Goal: Task Accomplishment & Management: Manage account settings

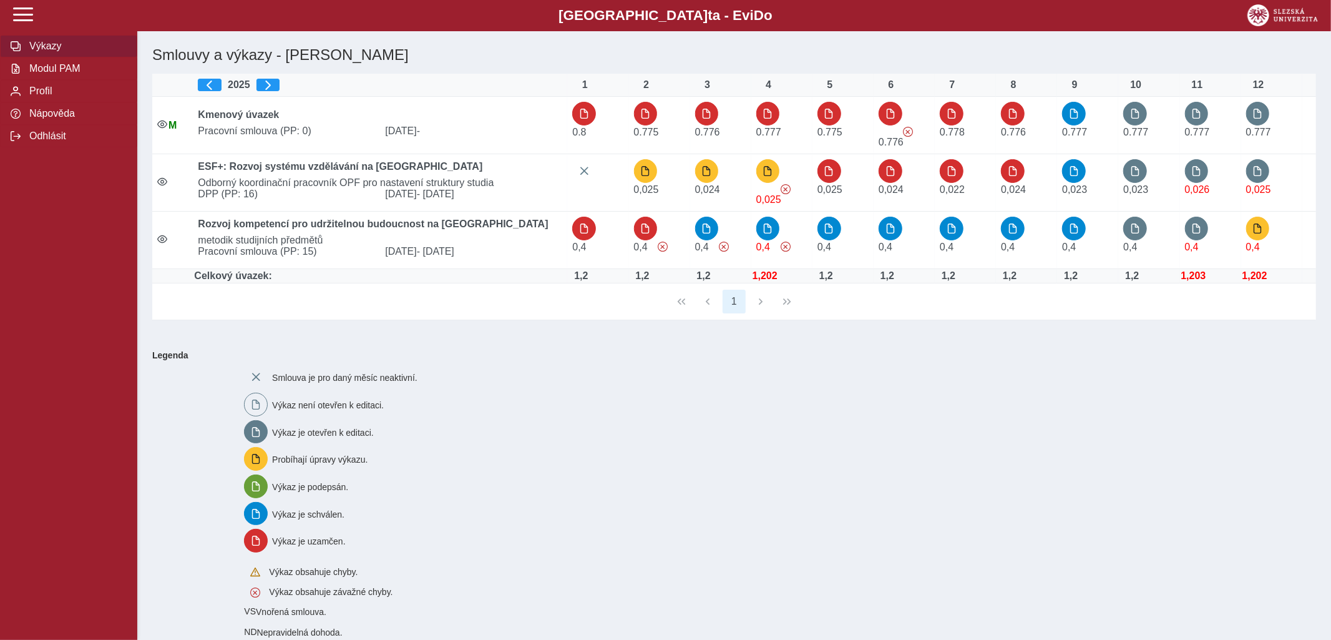
click at [44, 52] on span "Výkazy" at bounding box center [76, 46] width 101 height 11
click at [46, 74] on span "Modul PAM" at bounding box center [76, 68] width 101 height 11
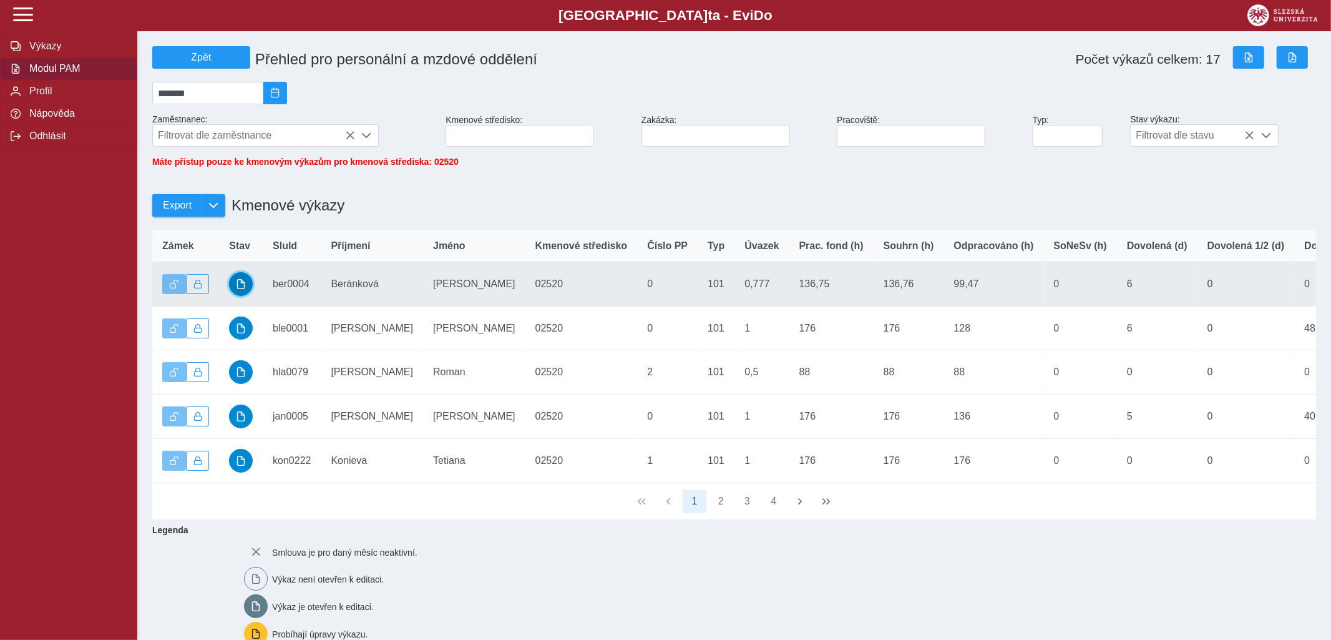
click at [241, 289] on span "button" at bounding box center [241, 284] width 10 height 10
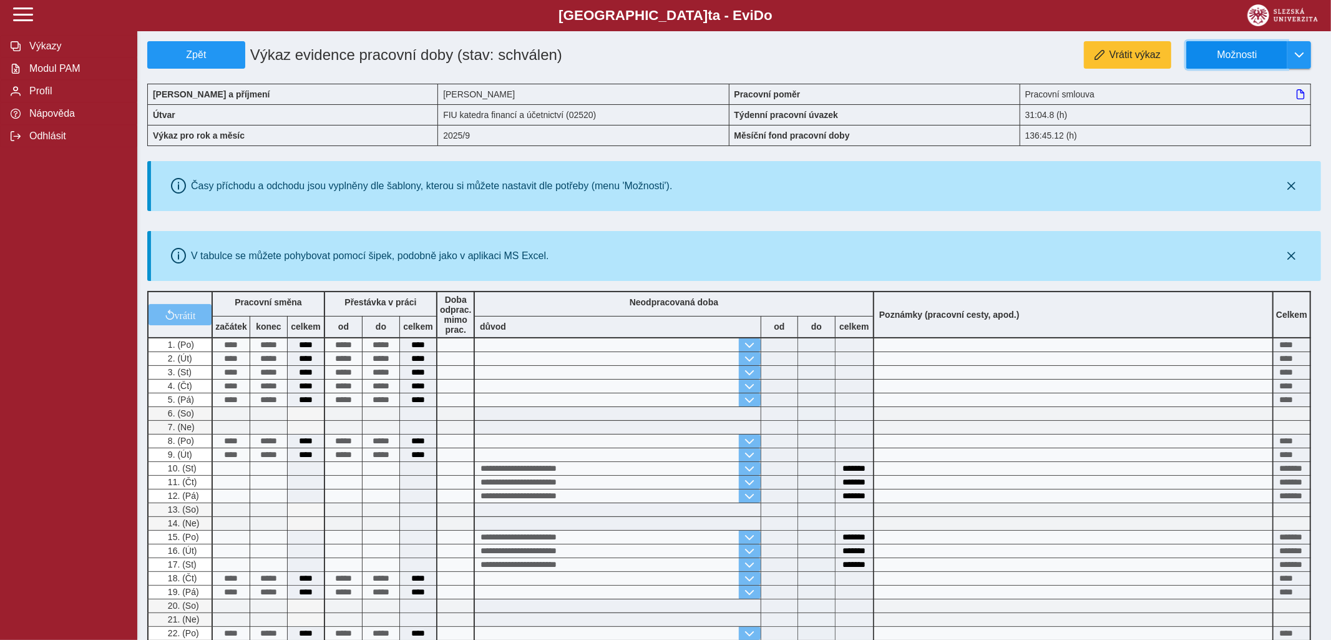
click at [1235, 57] on span "Možnosti" at bounding box center [1237, 54] width 81 height 11
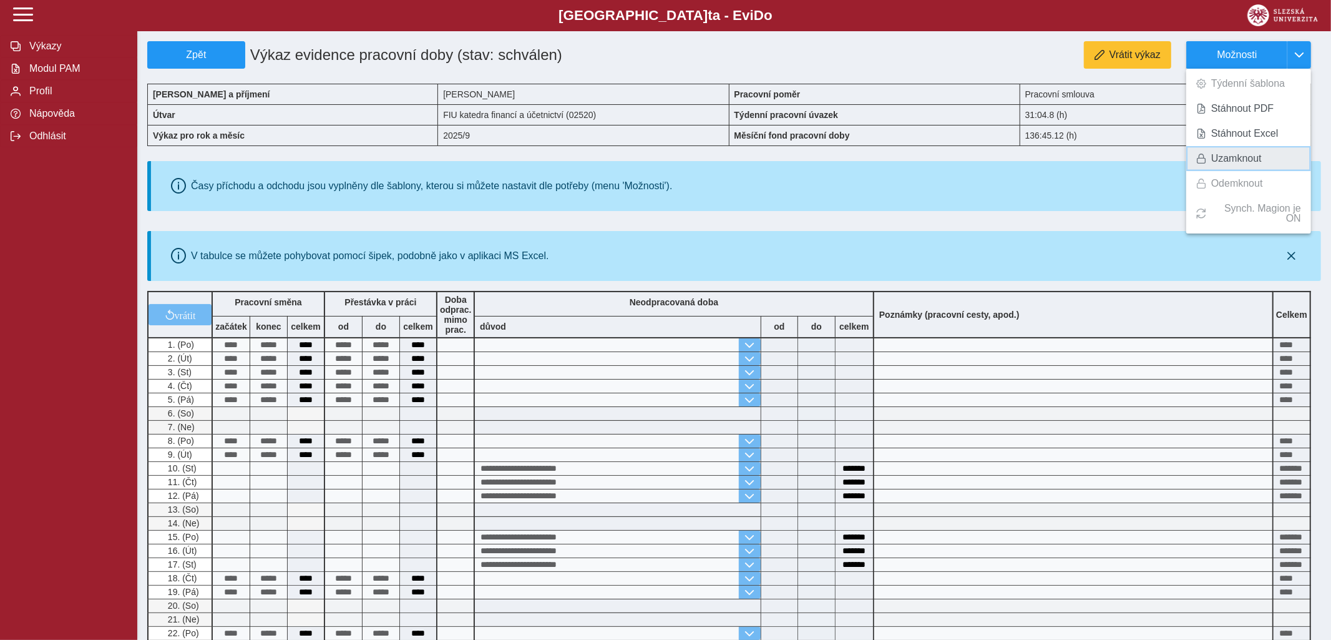
click at [1225, 158] on span "Uzamknout" at bounding box center [1236, 159] width 51 height 10
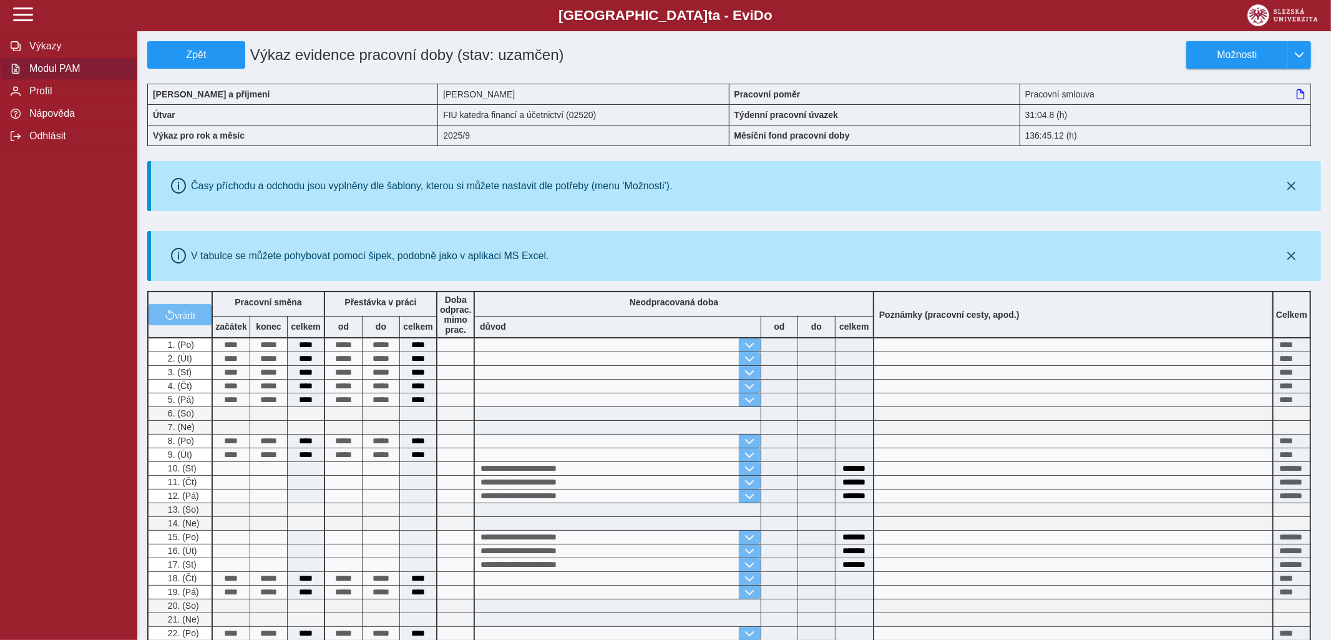
click at [46, 74] on span "Modul PAM" at bounding box center [76, 68] width 101 height 11
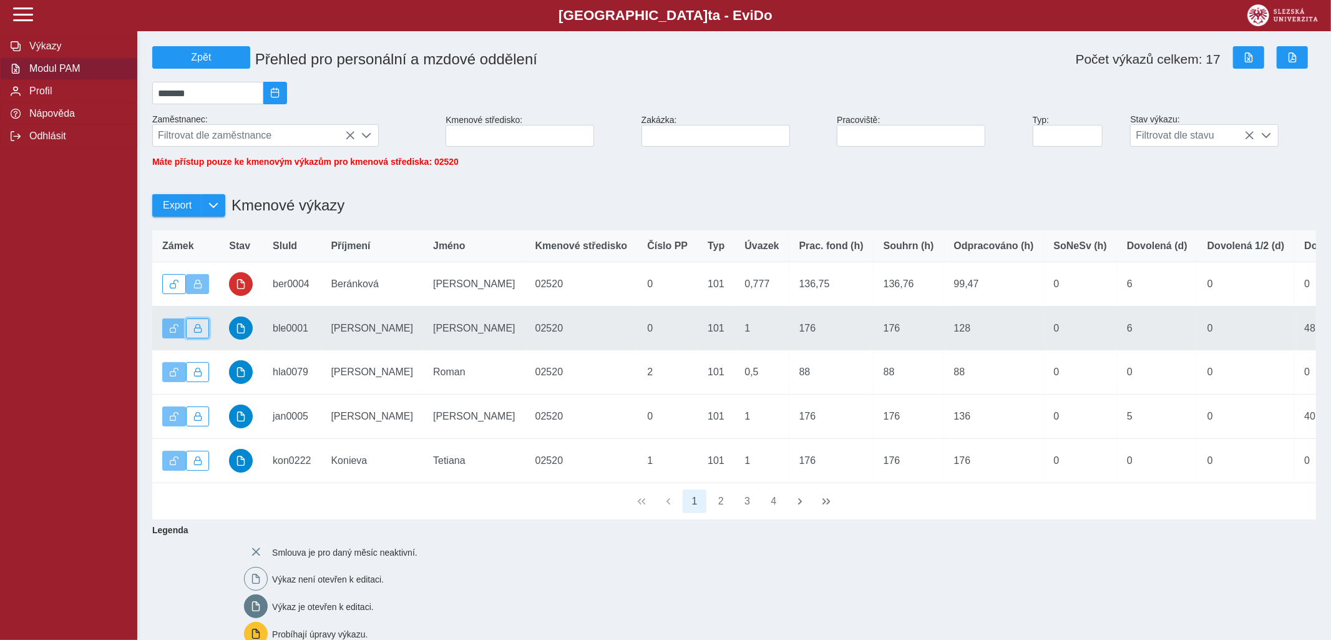
click at [201, 333] on span "button" at bounding box center [197, 328] width 9 height 9
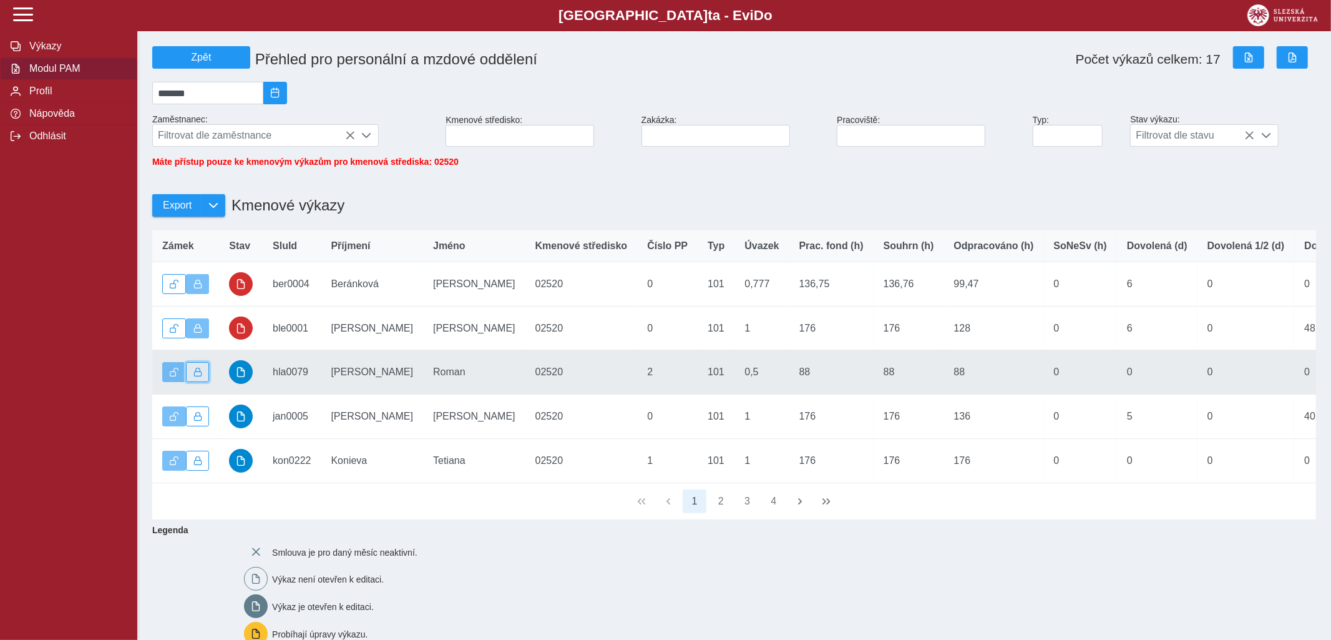
click at [200, 376] on span "button" at bounding box center [197, 372] width 9 height 9
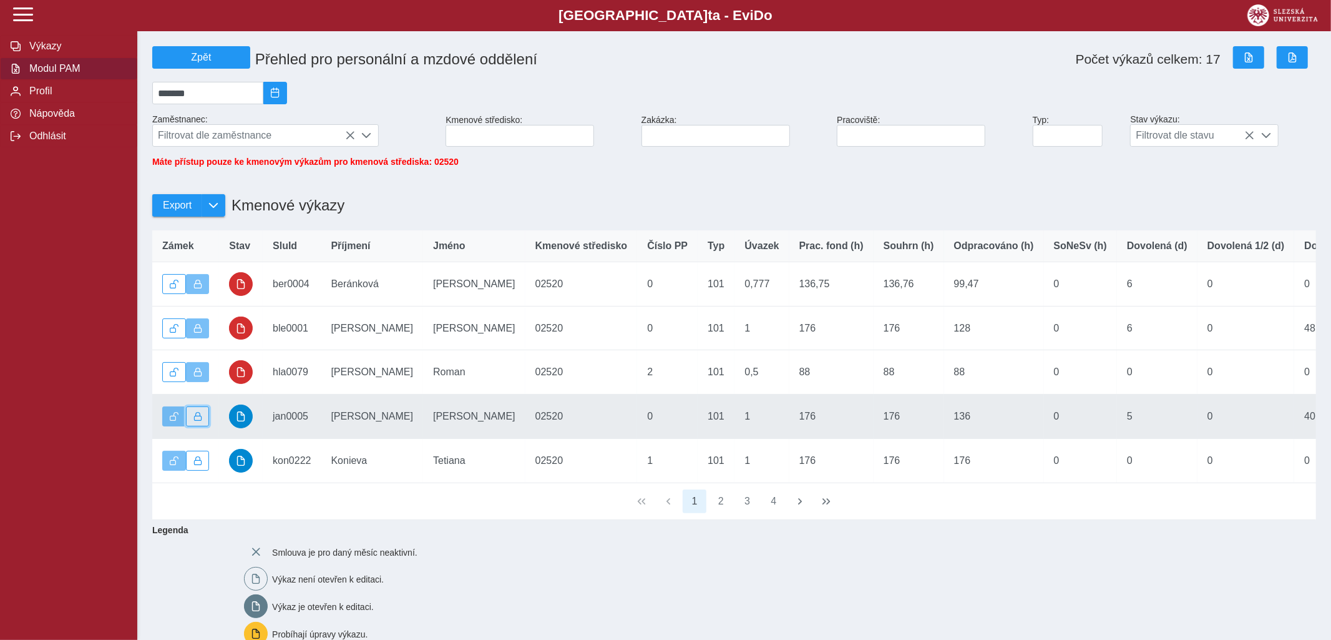
click at [198, 421] on span "button" at bounding box center [197, 416] width 9 height 9
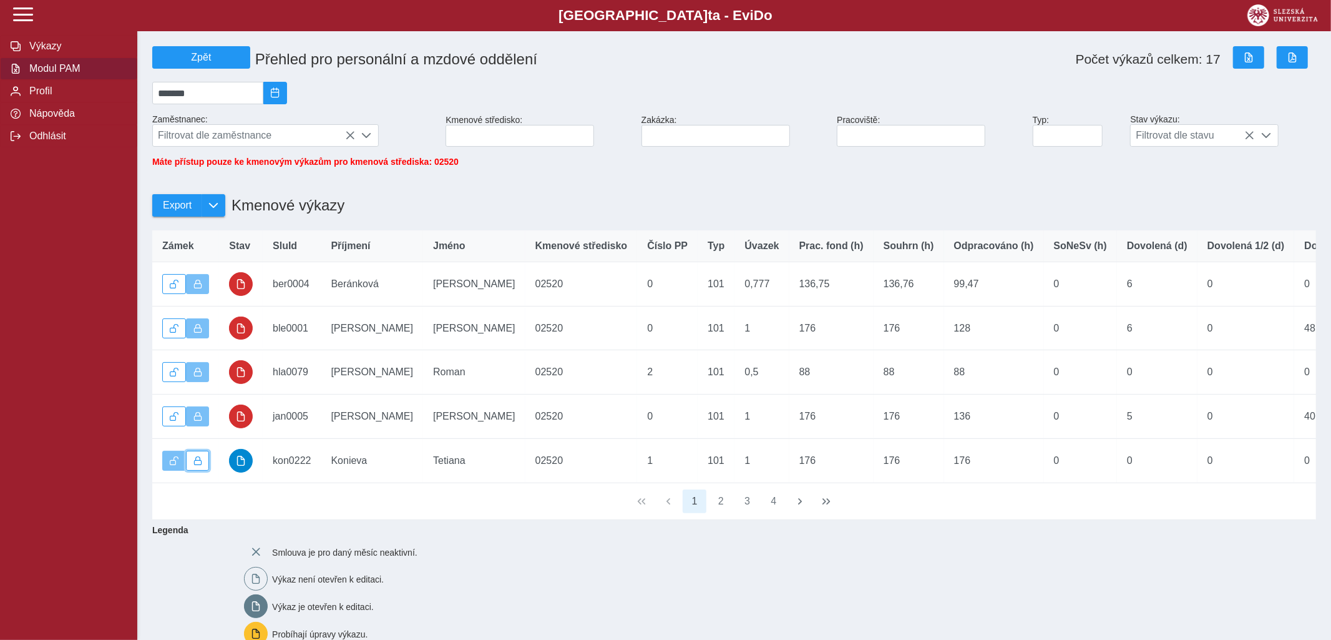
drag, startPoint x: 194, startPoint y: 473, endPoint x: 359, endPoint y: 551, distance: 182.9
click at [195, 465] on span "button" at bounding box center [197, 460] width 9 height 9
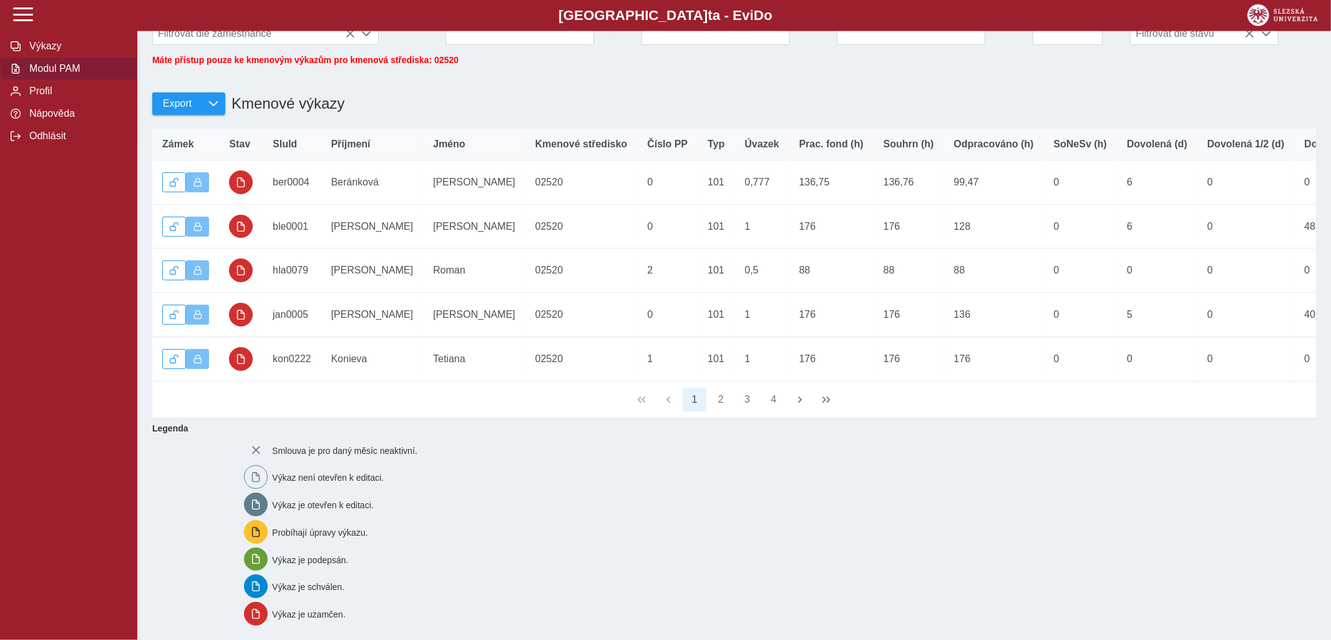
scroll to position [131, 0]
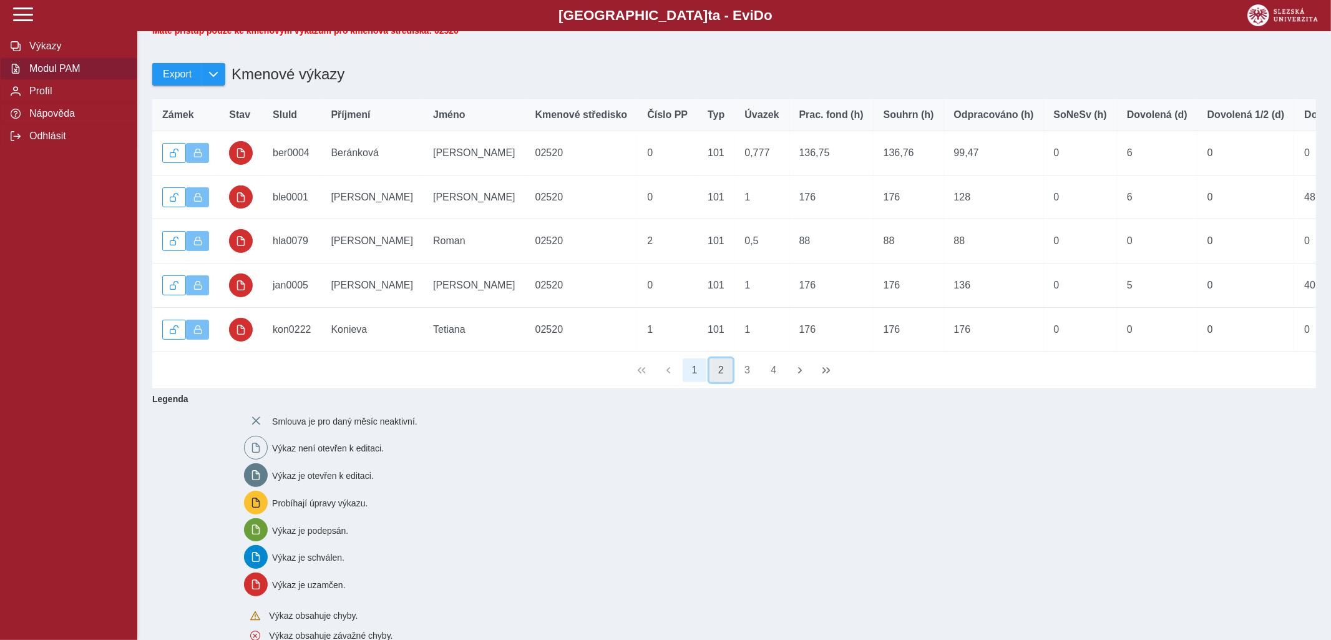
click at [723, 377] on button "2" at bounding box center [722, 370] width 24 height 24
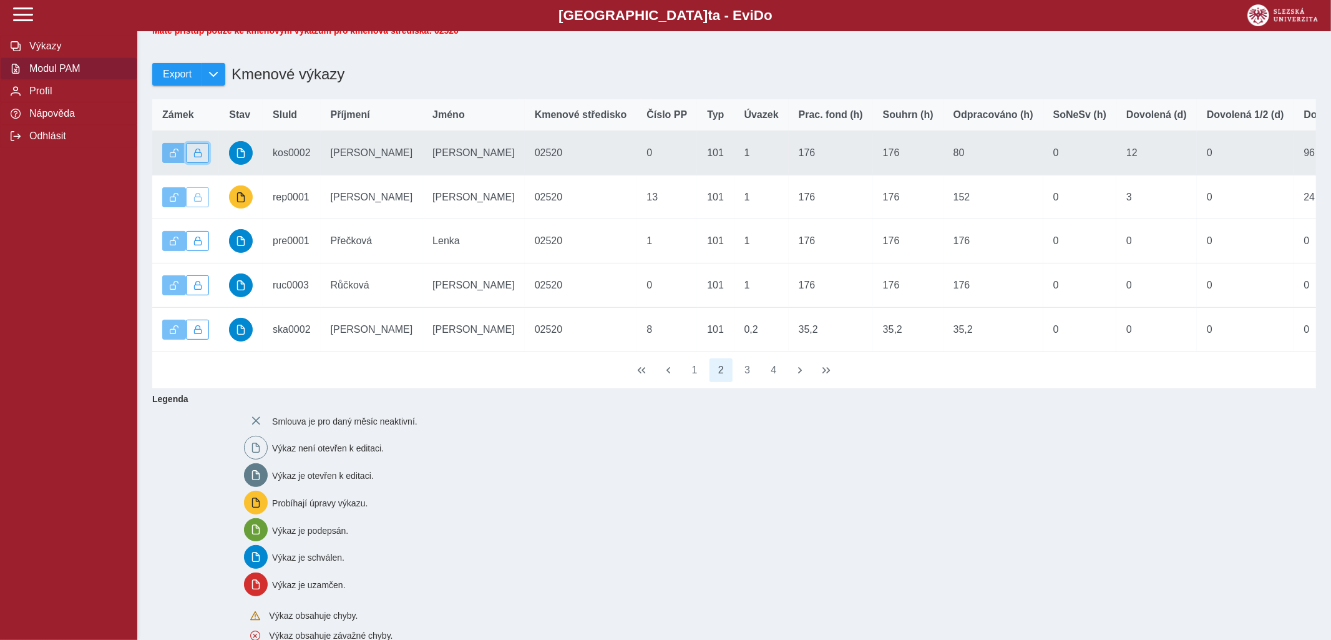
click at [197, 157] on span "button" at bounding box center [197, 153] width 9 height 9
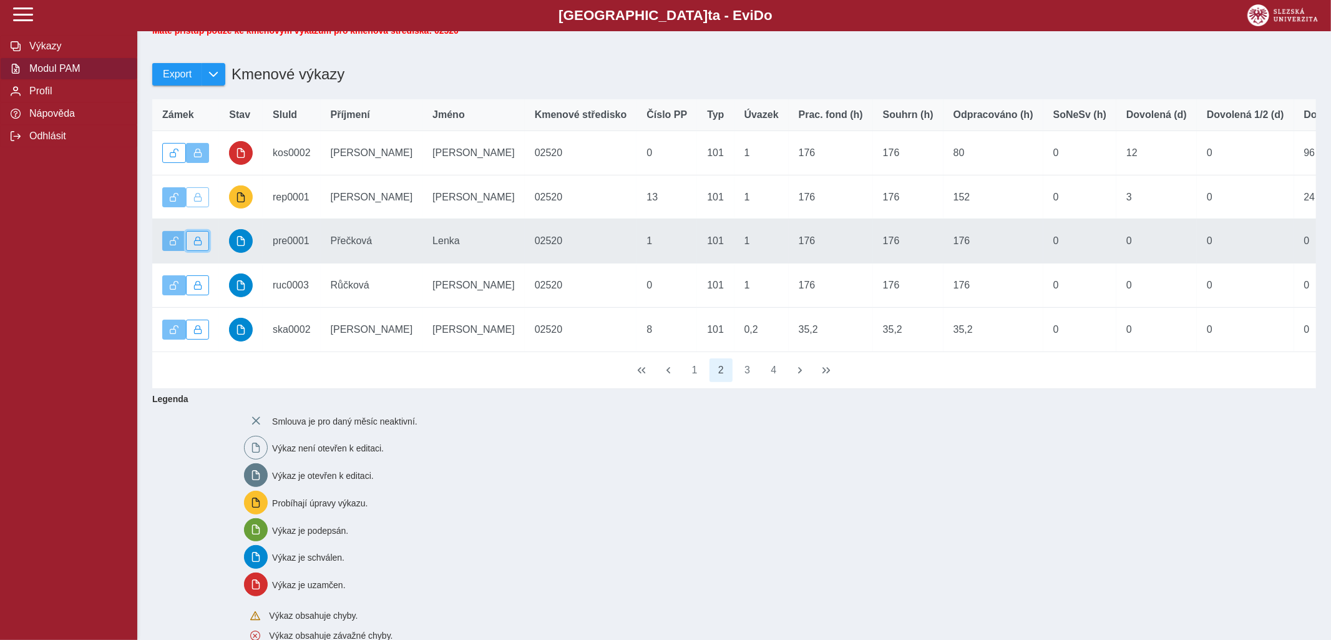
click at [202, 245] on span "button" at bounding box center [197, 241] width 9 height 9
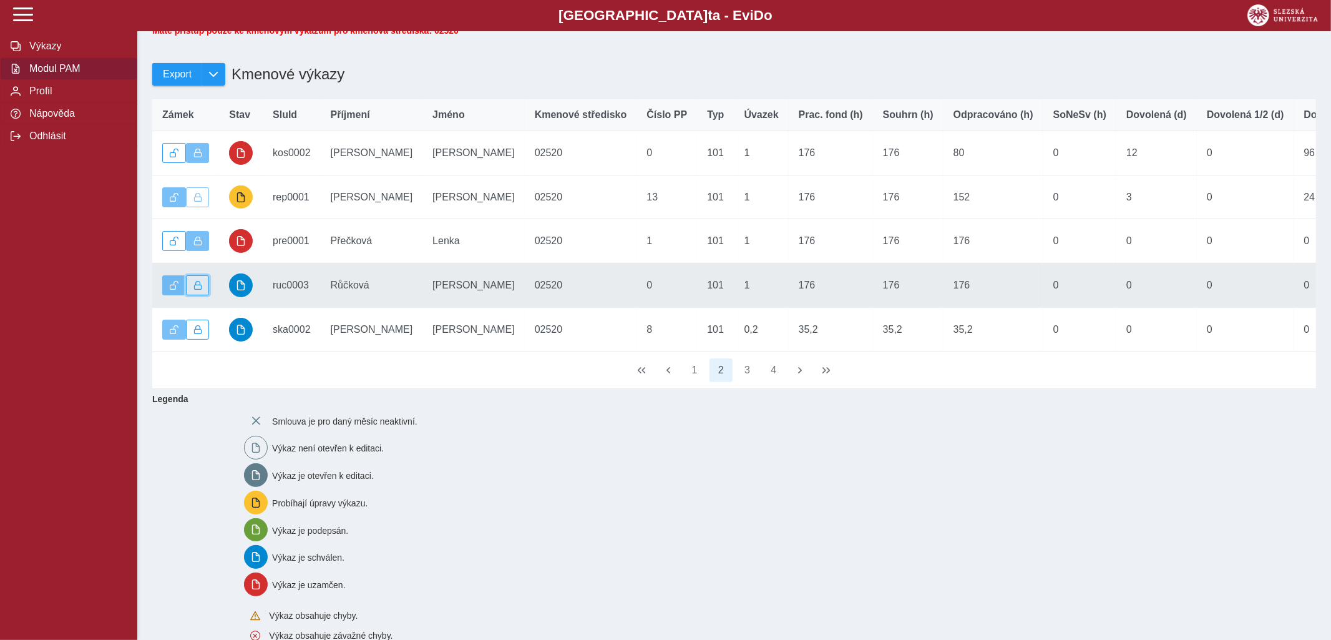
click at [197, 290] on span "button" at bounding box center [197, 285] width 9 height 9
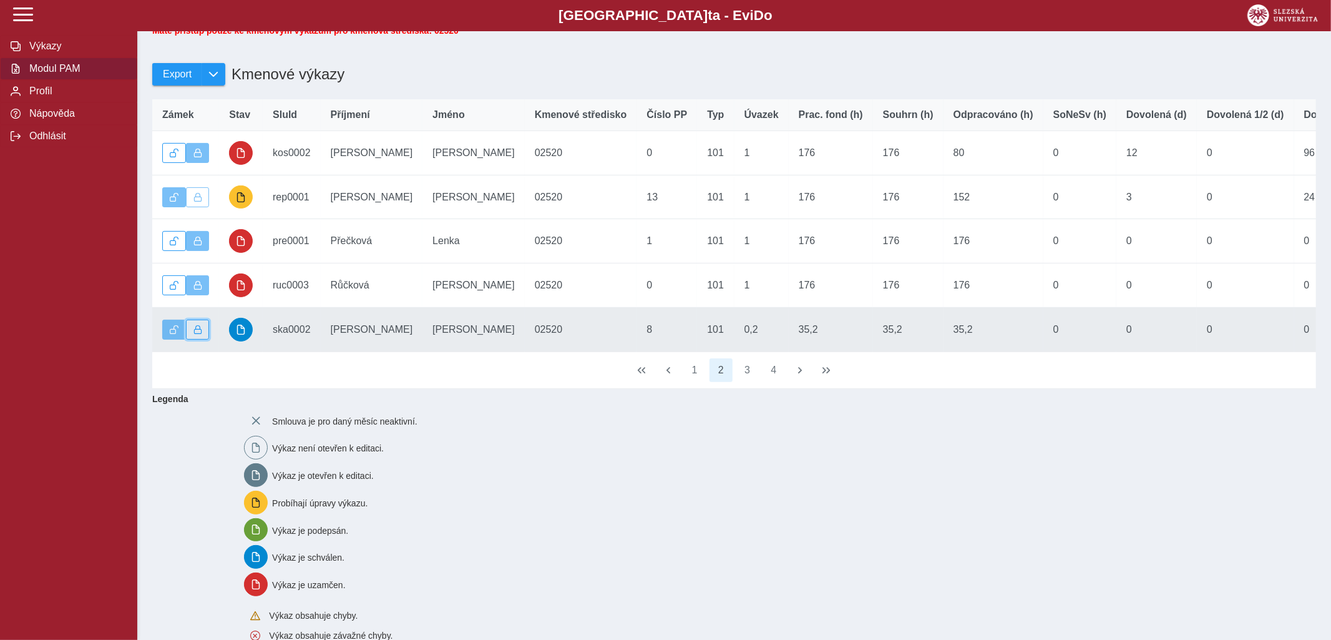
click at [198, 334] on span "button" at bounding box center [197, 329] width 9 height 9
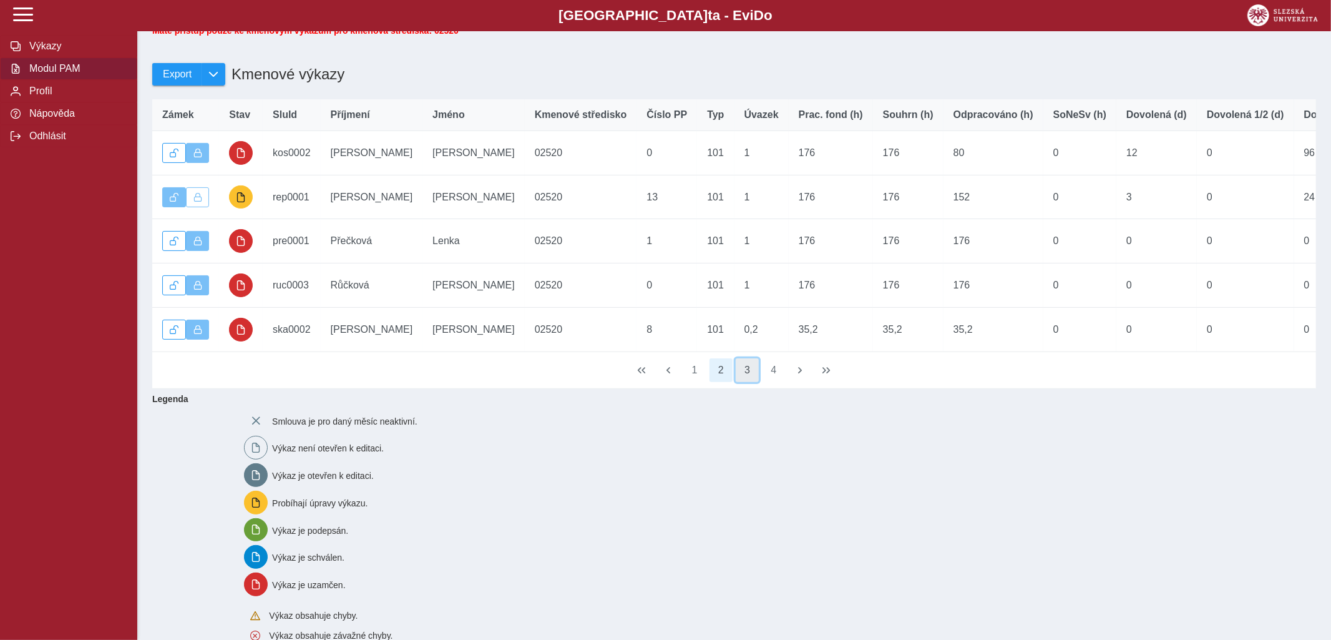
click at [746, 378] on button "3" at bounding box center [748, 370] width 24 height 24
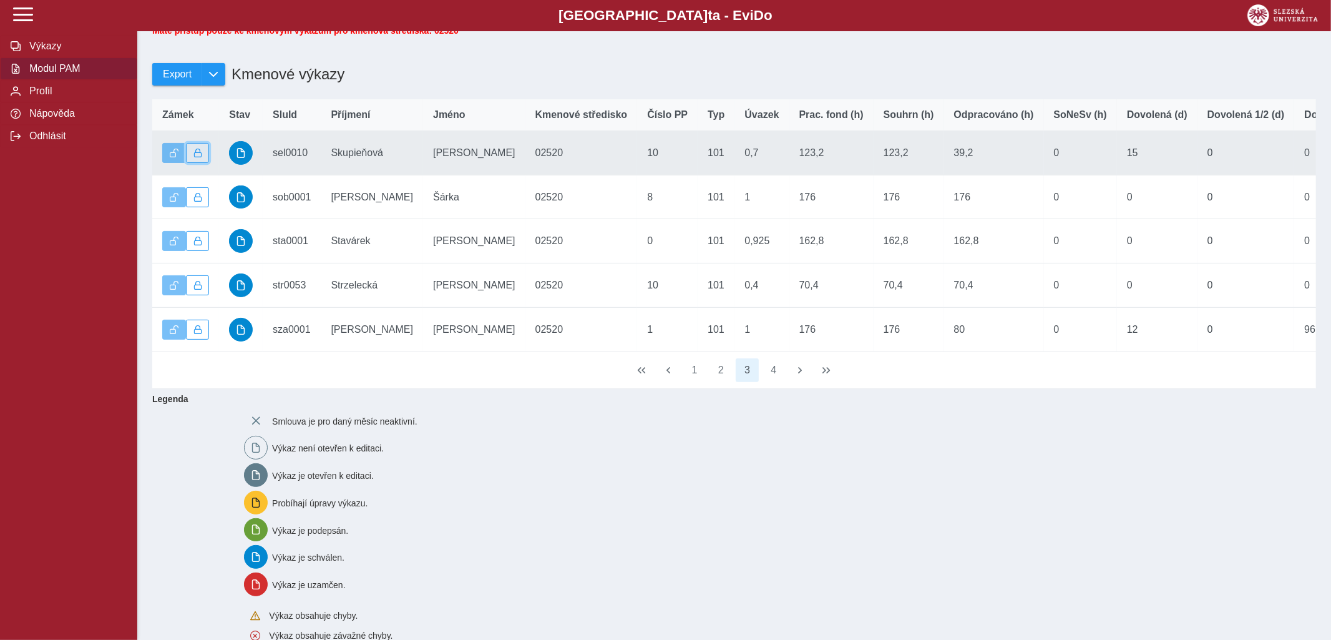
click at [194, 157] on span "button" at bounding box center [197, 153] width 9 height 9
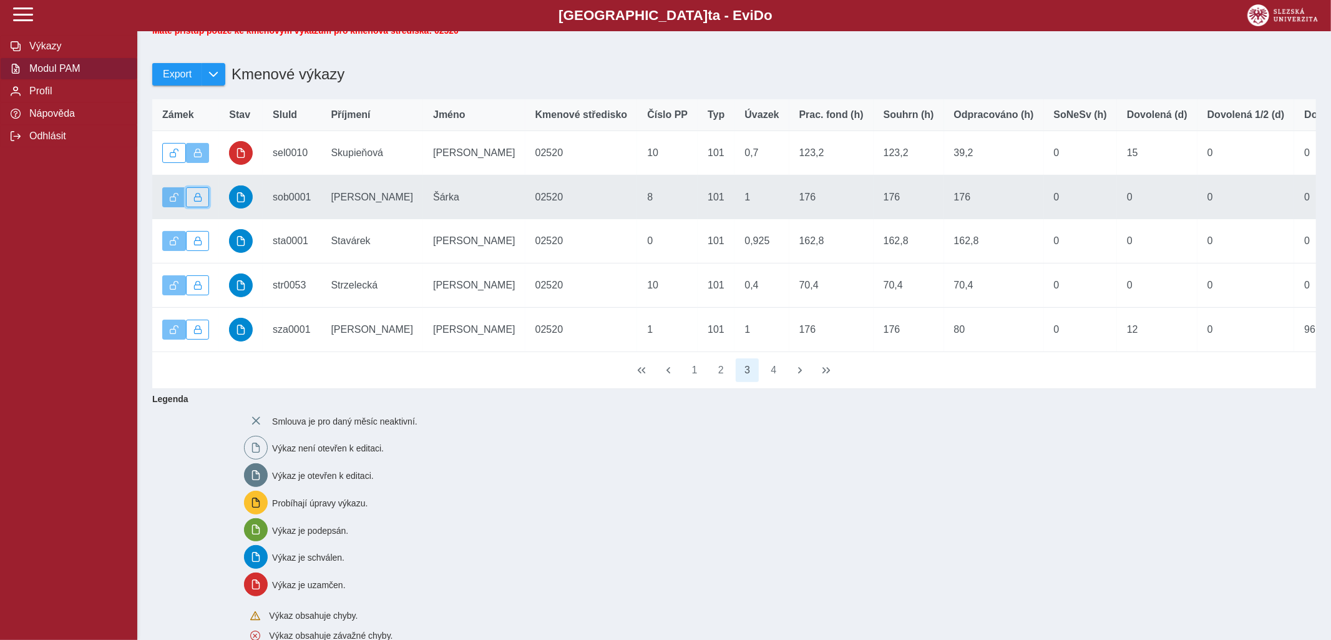
click at [199, 202] on span "button" at bounding box center [197, 197] width 9 height 9
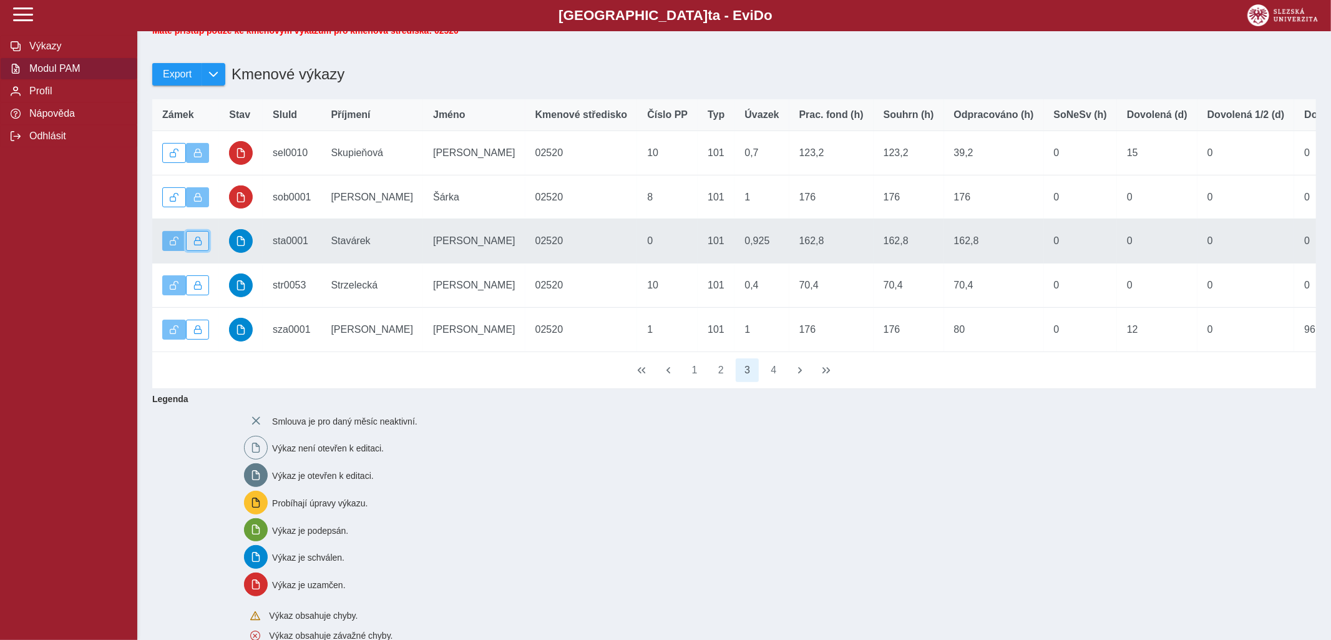
click at [198, 245] on span "button" at bounding box center [197, 241] width 9 height 9
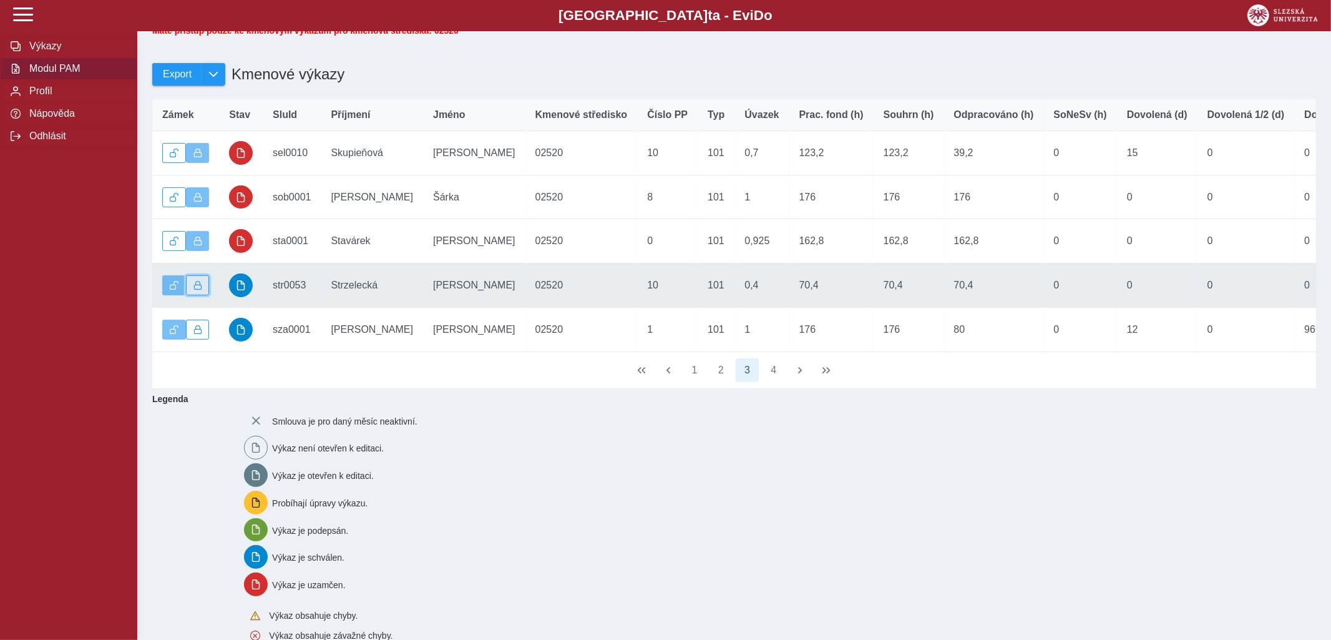
click at [197, 290] on span "button" at bounding box center [197, 285] width 9 height 9
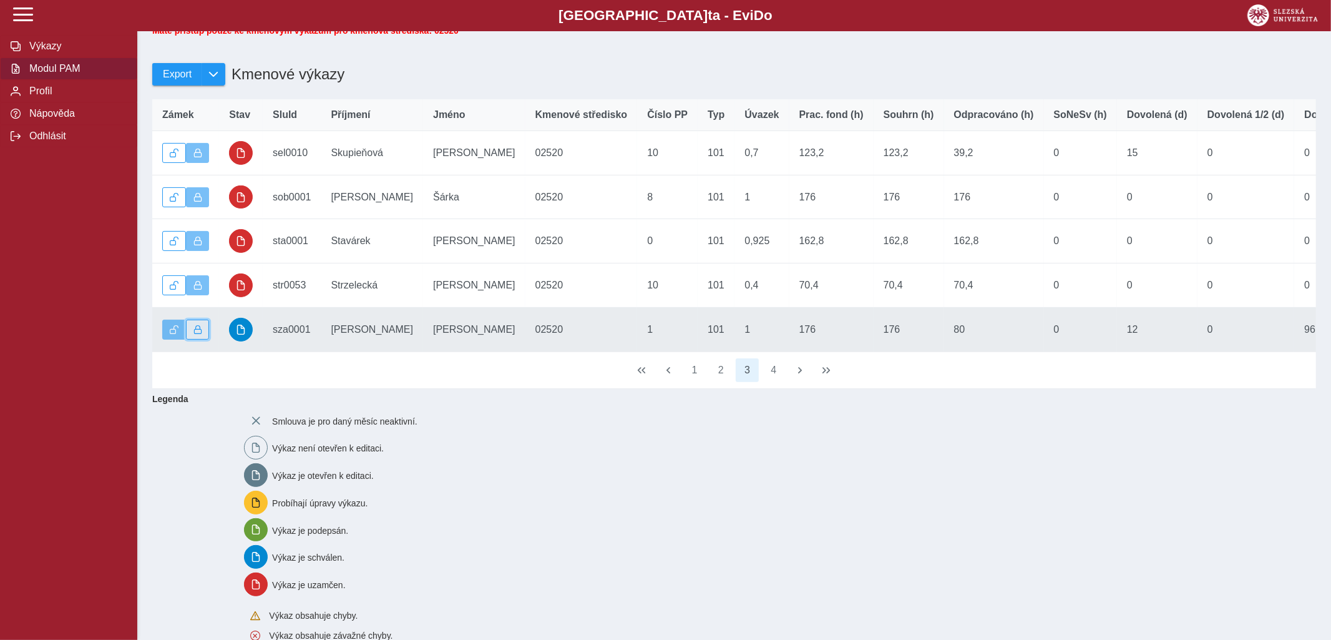
click at [198, 334] on span "button" at bounding box center [197, 329] width 9 height 9
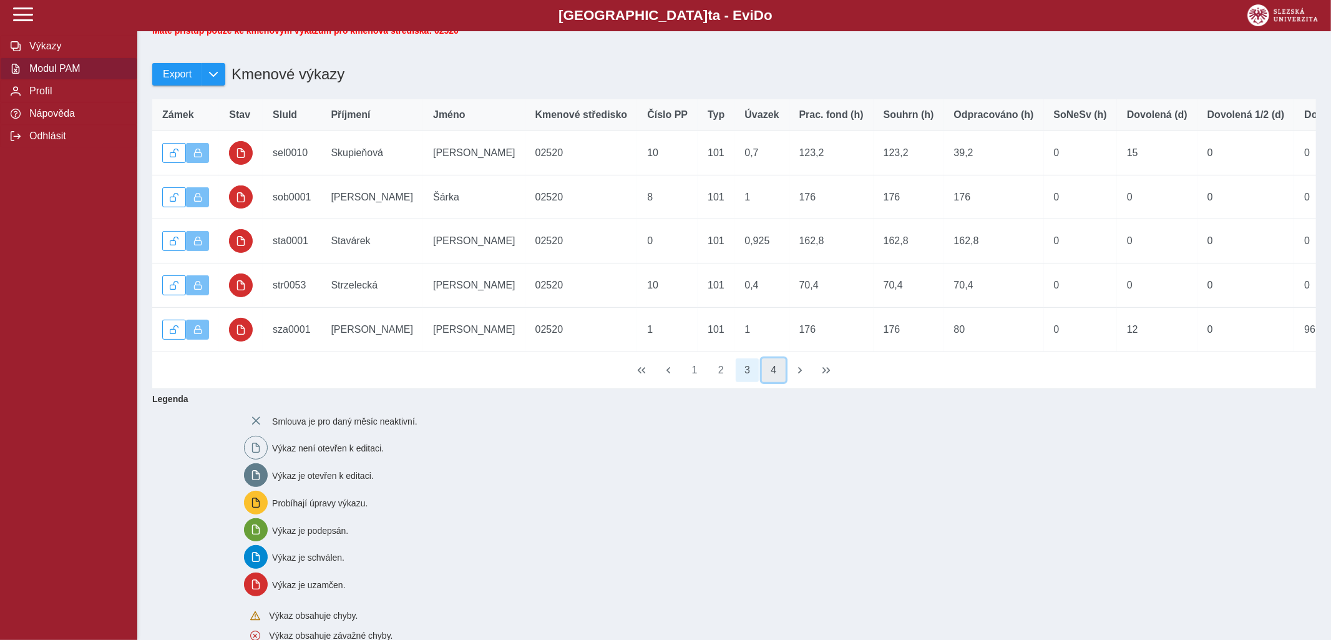
click at [777, 382] on button "4" at bounding box center [774, 370] width 24 height 24
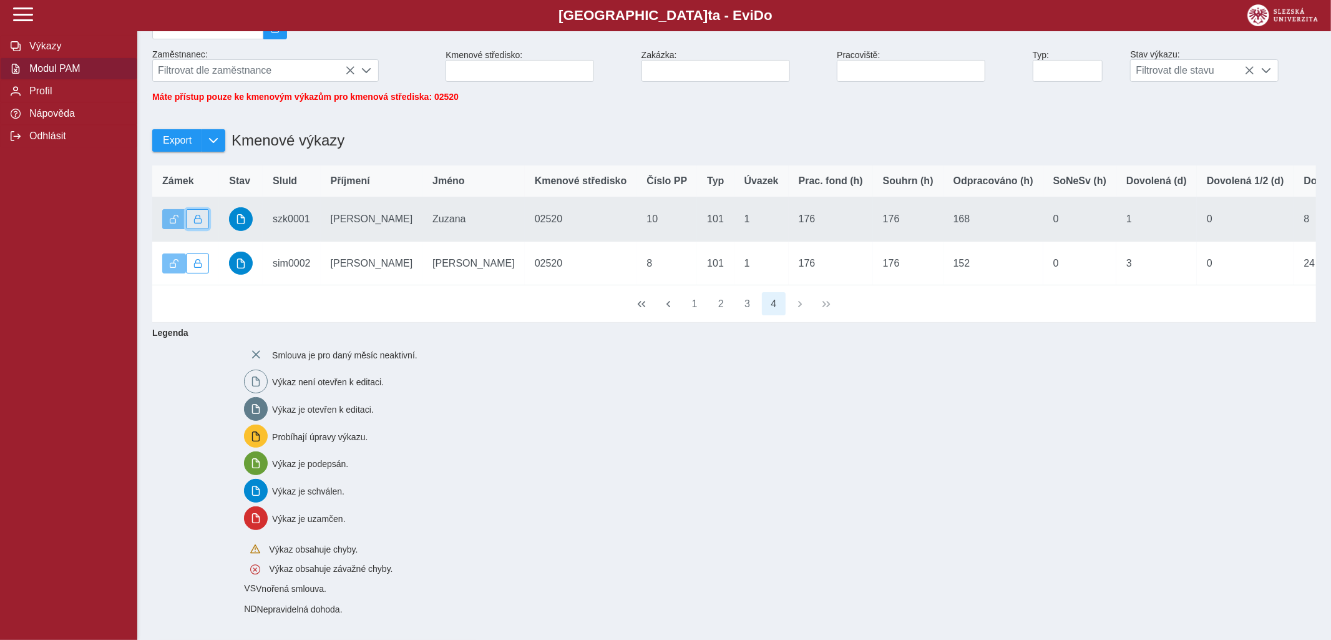
click at [199, 219] on span "button" at bounding box center [197, 219] width 9 height 9
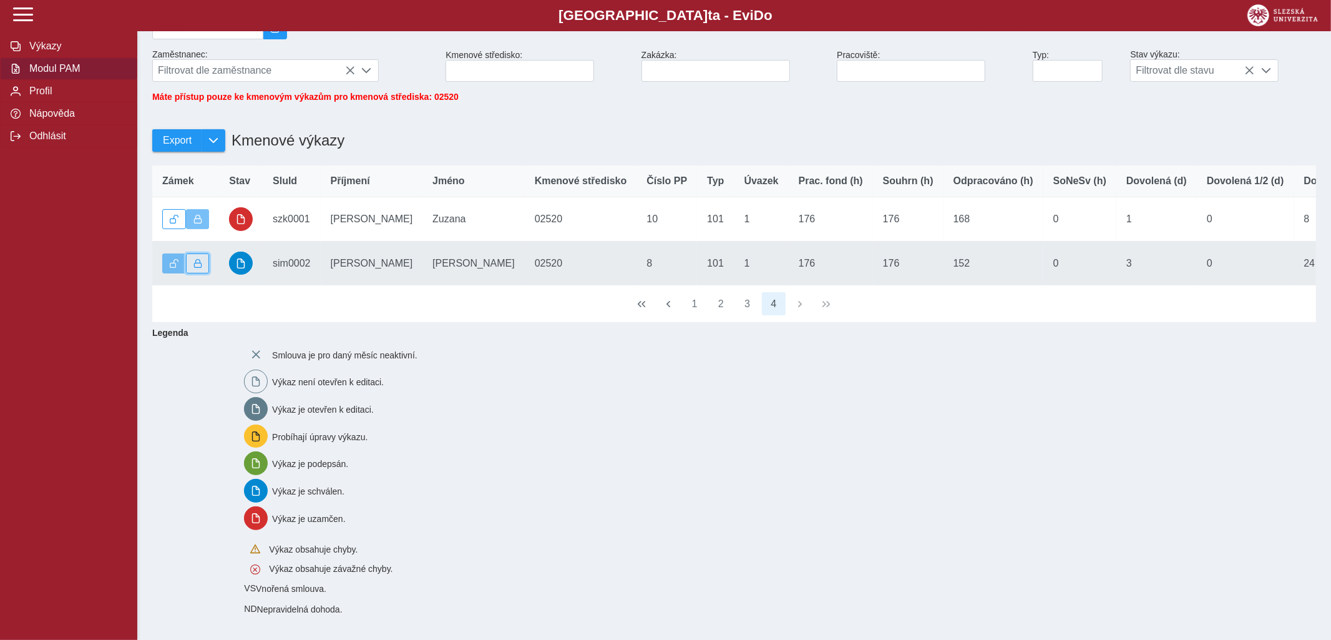
click at [197, 263] on span "button" at bounding box center [197, 263] width 9 height 9
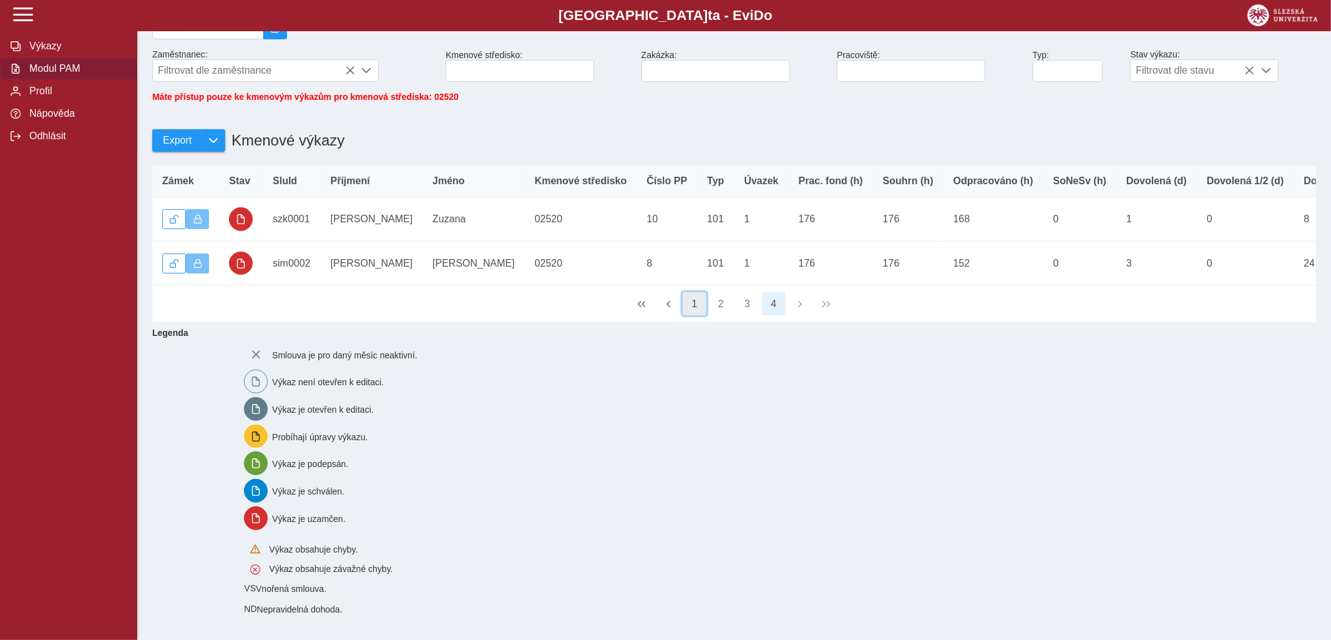
click at [698, 305] on button "1" at bounding box center [695, 304] width 24 height 24
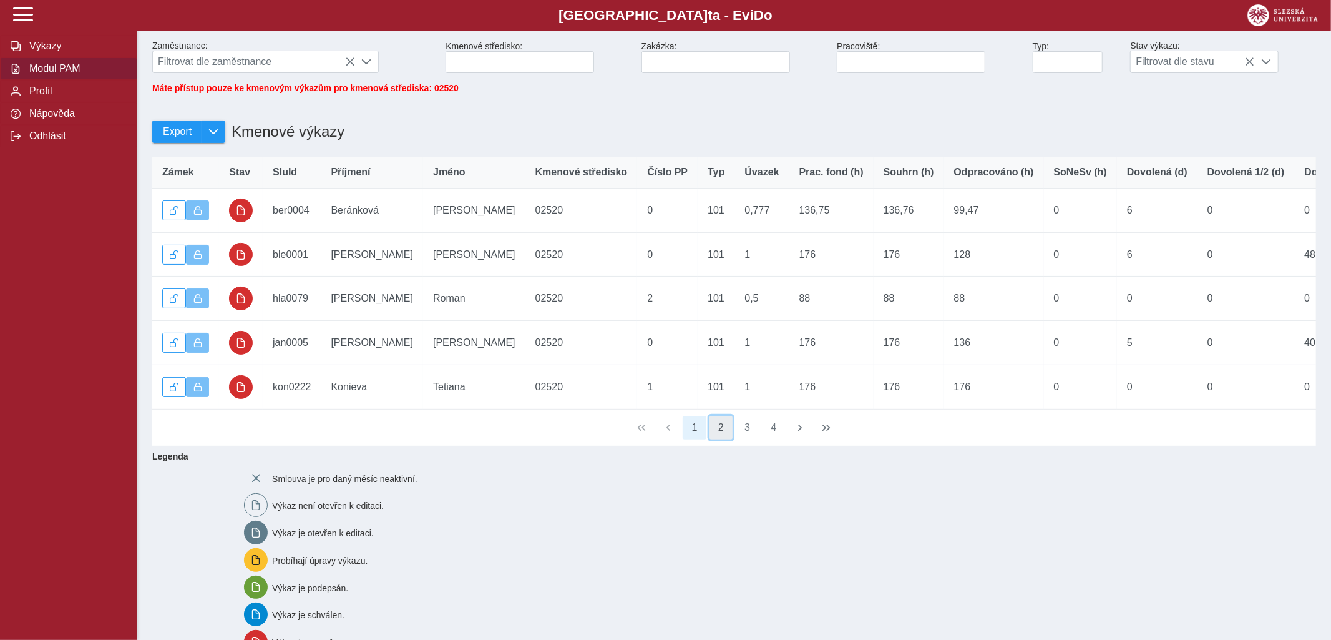
click at [720, 430] on button "2" at bounding box center [722, 428] width 24 height 24
